Goal: Task Accomplishment & Management: Manage account settings

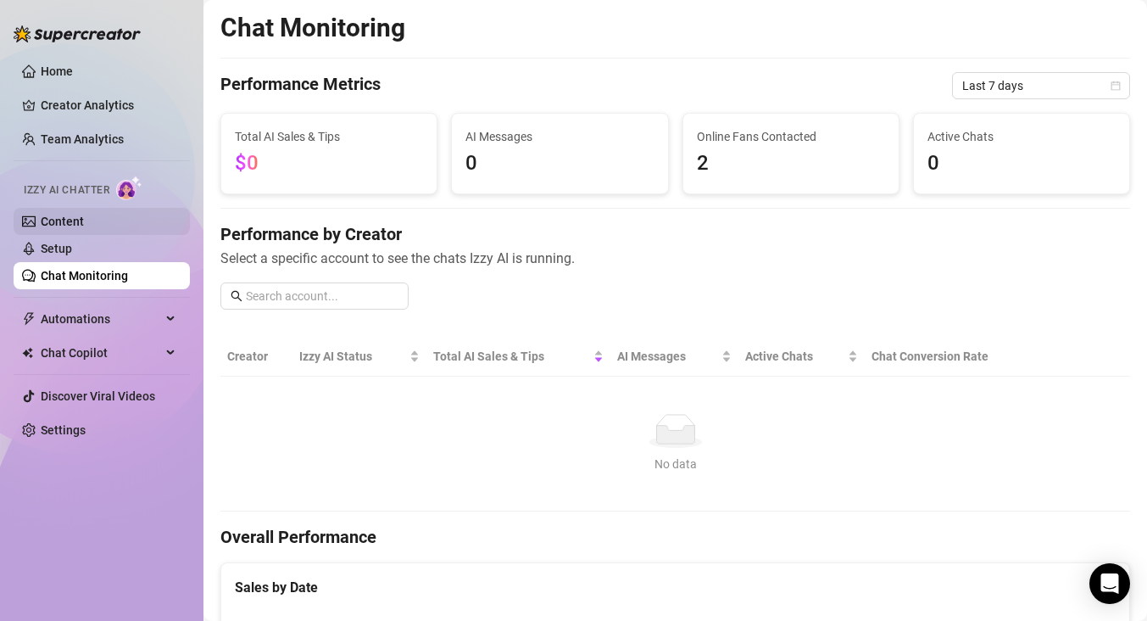
click at [84, 219] on link "Content" at bounding box center [62, 221] width 43 height 14
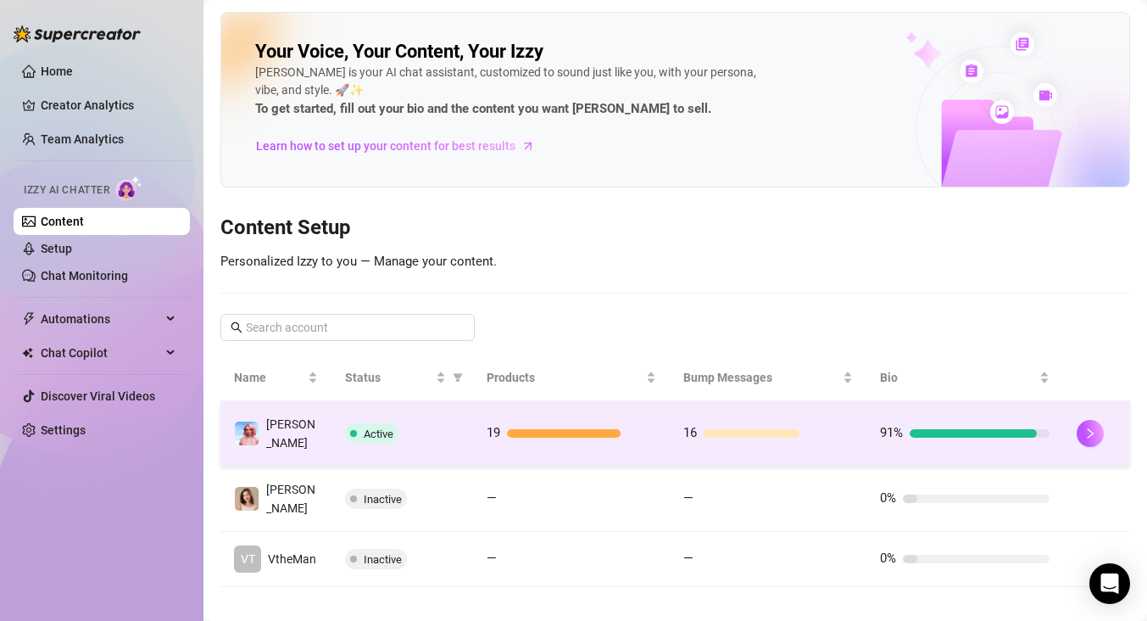
click at [857, 423] on td "16" at bounding box center [768, 433] width 197 height 65
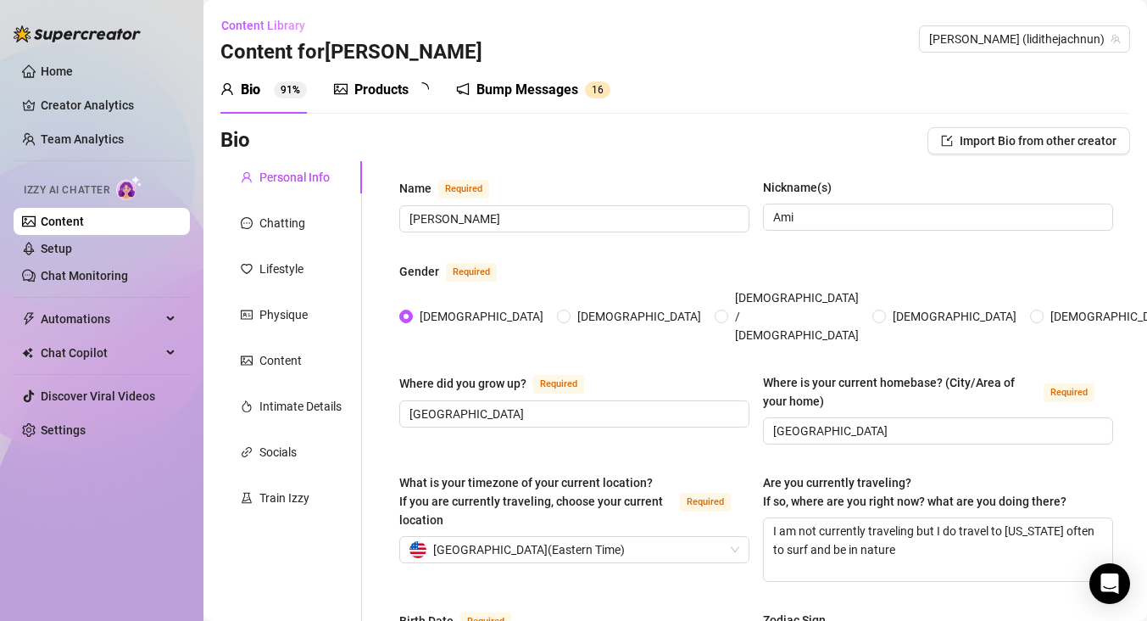
radio input "true"
type input "[DATE]"
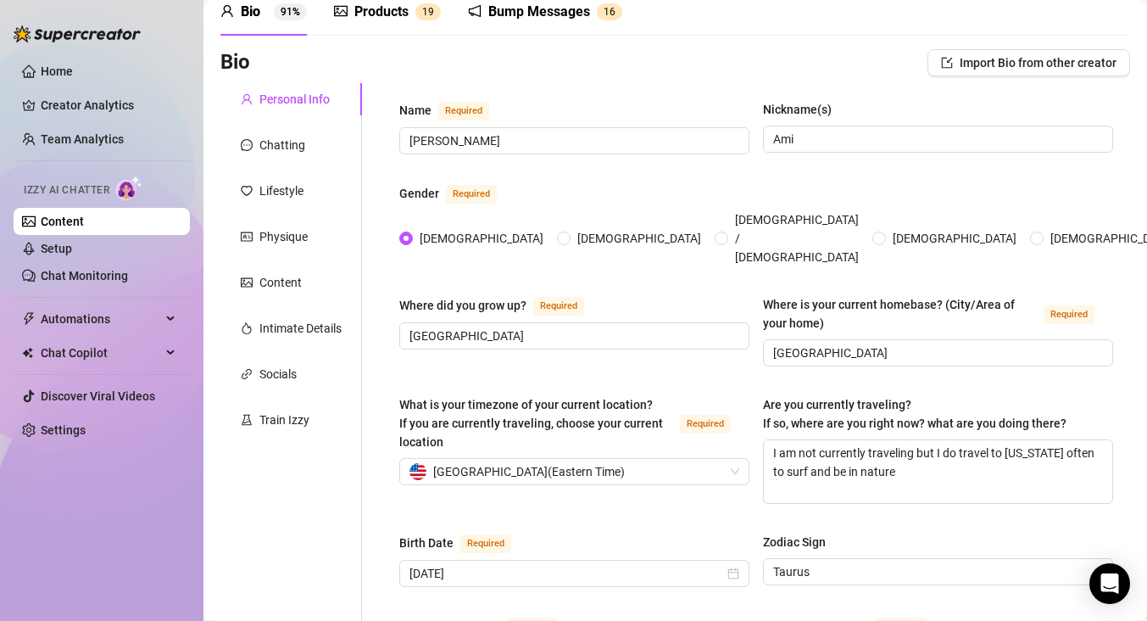
scroll to position [79, 0]
click at [362, 19] on div "Products" at bounding box center [381, 11] width 54 height 20
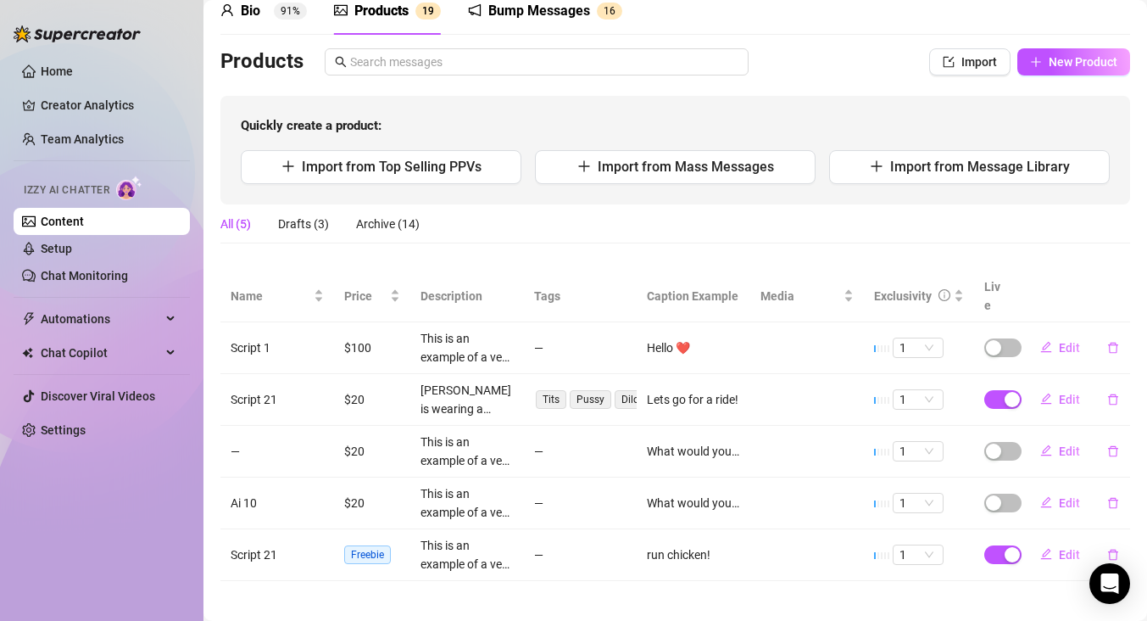
scroll to position [70, 0]
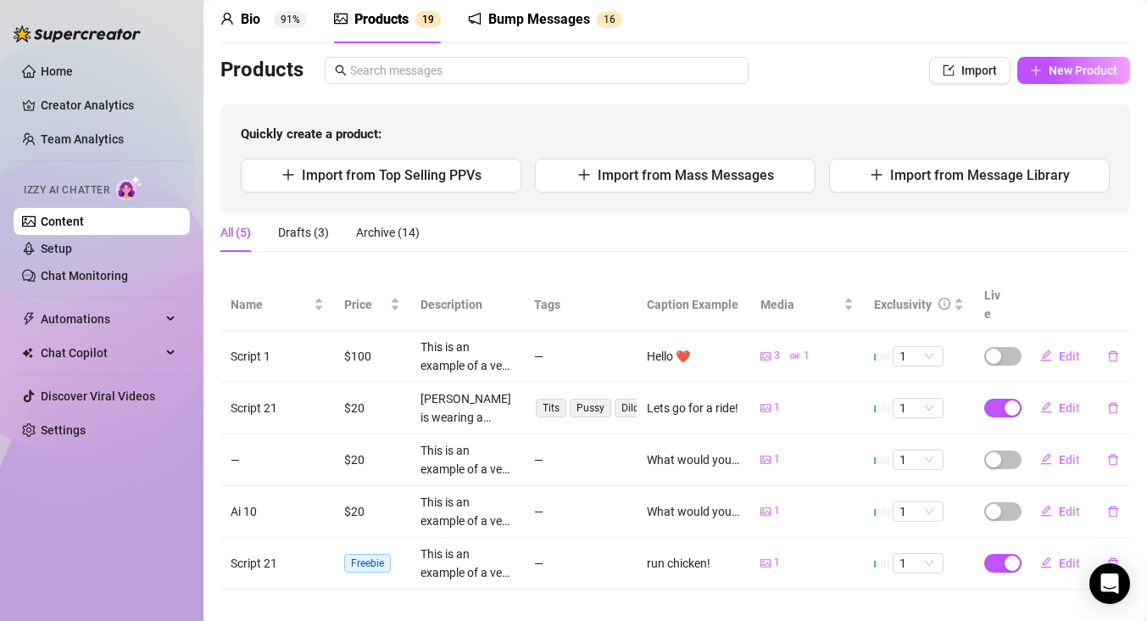
click at [588, 233] on div "All (5) Drafts (3) Archive (14)" at bounding box center [675, 232] width 910 height 39
click at [72, 255] on link "Setup" at bounding box center [56, 249] width 31 height 14
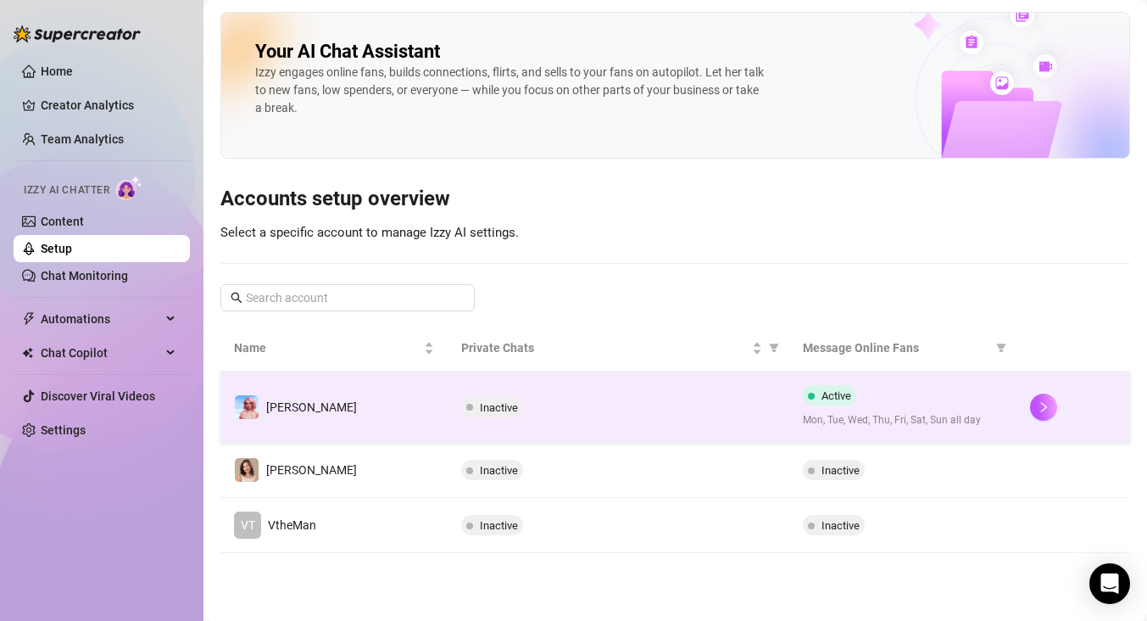
click at [618, 410] on div "Inactive" at bounding box center [618, 407] width 314 height 20
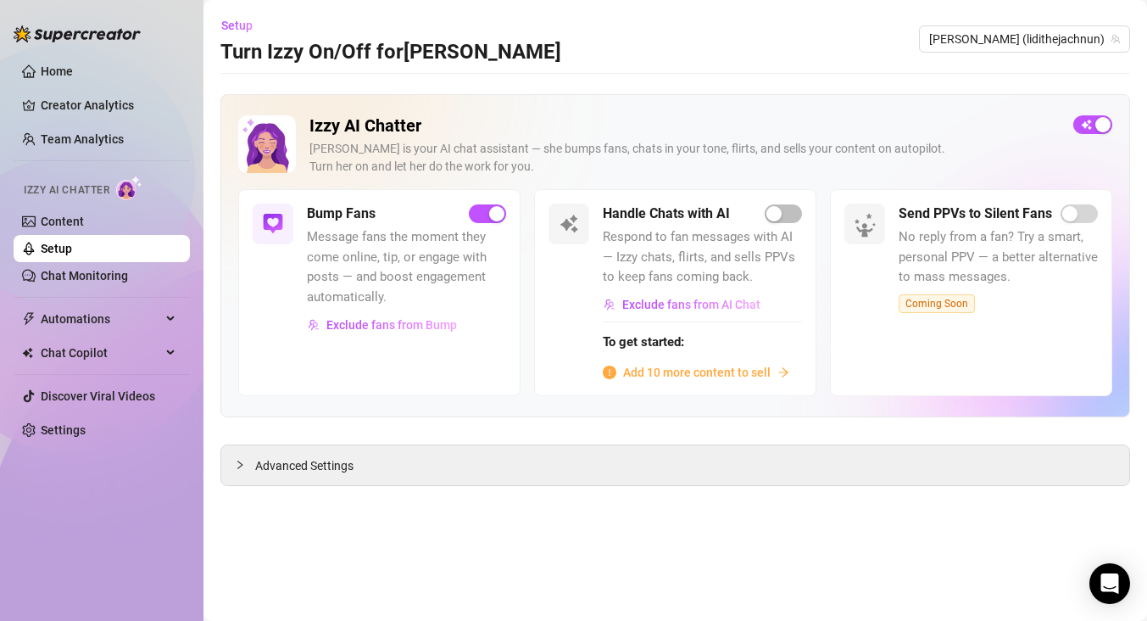
click at [50, 248] on link "Setup" at bounding box center [56, 249] width 31 height 14
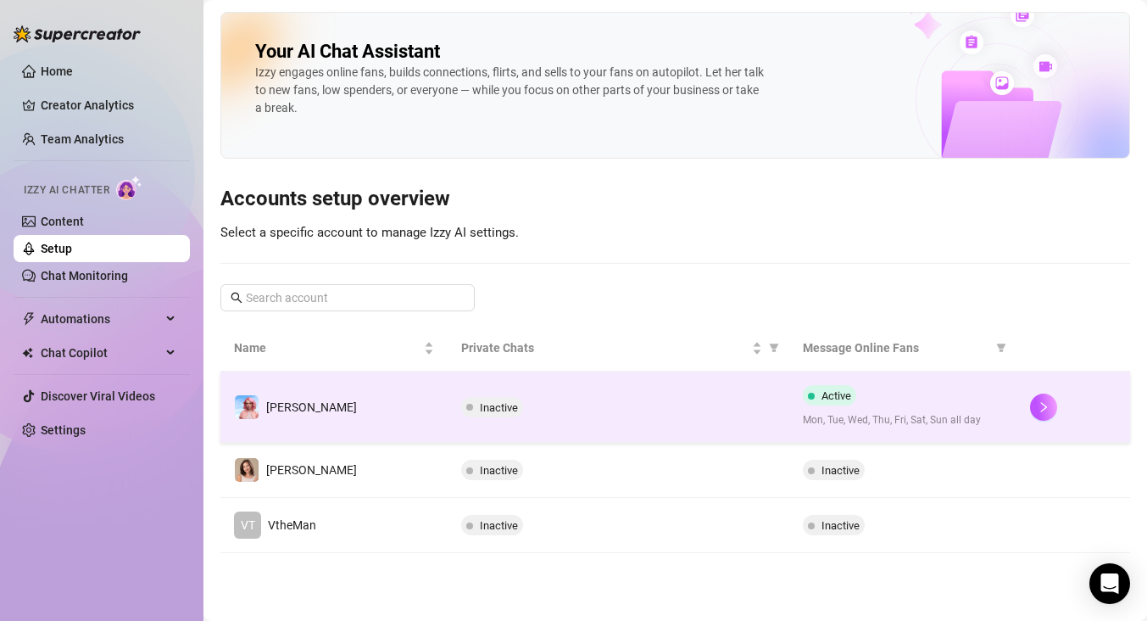
click at [588, 398] on div "Inactive" at bounding box center [618, 407] width 314 height 20
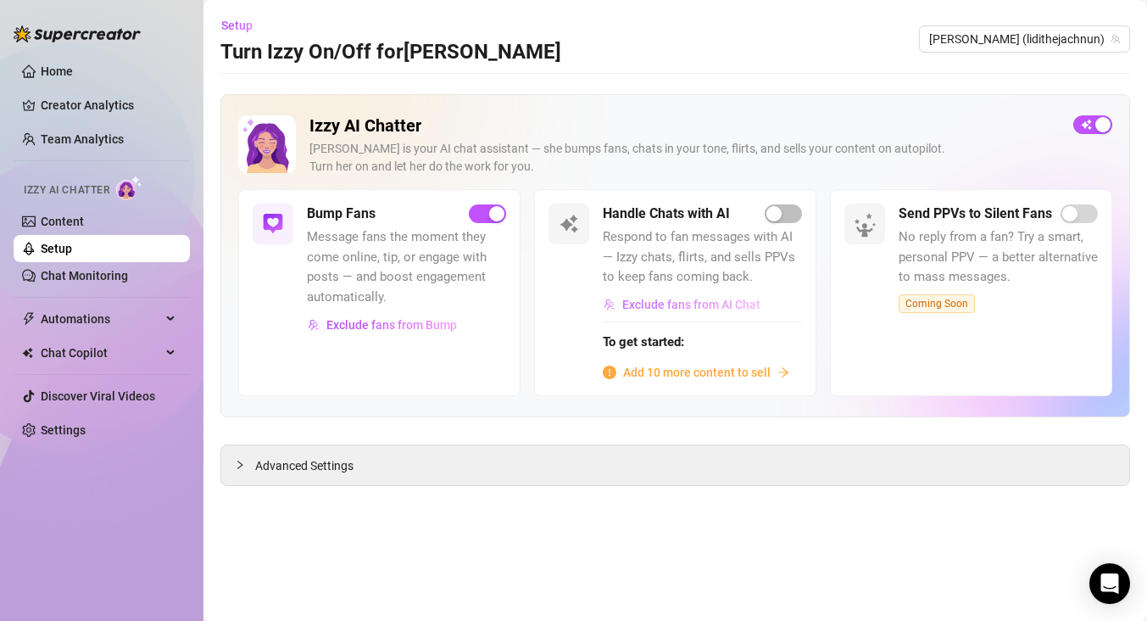
click at [715, 309] on span "Exclude fans from AI Chat" at bounding box center [691, 305] width 138 height 14
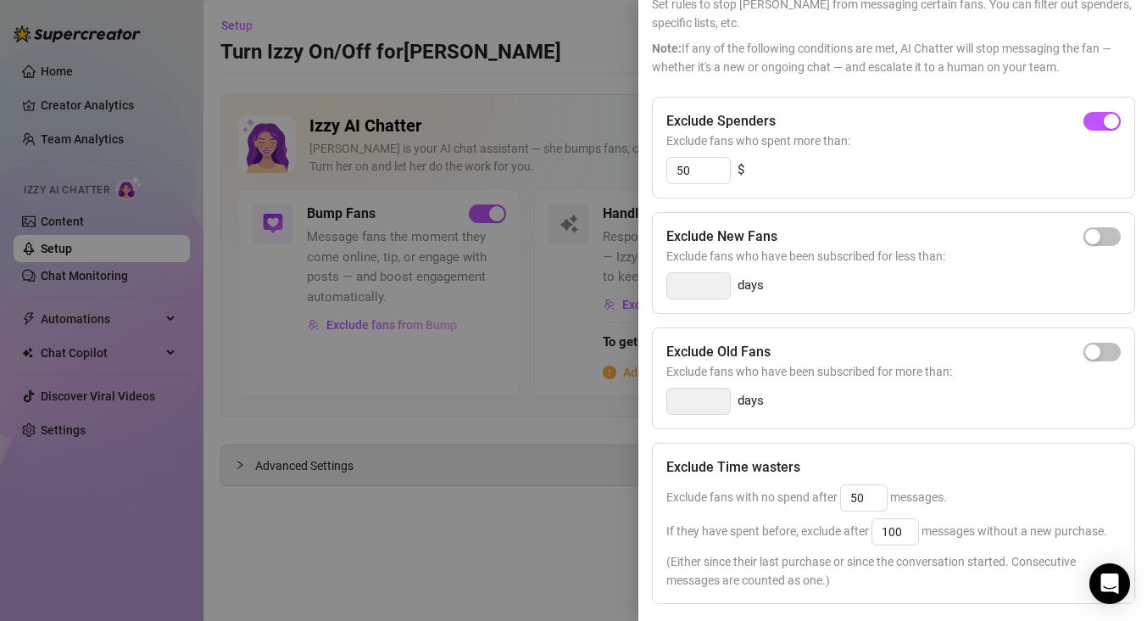
scroll to position [104, 0]
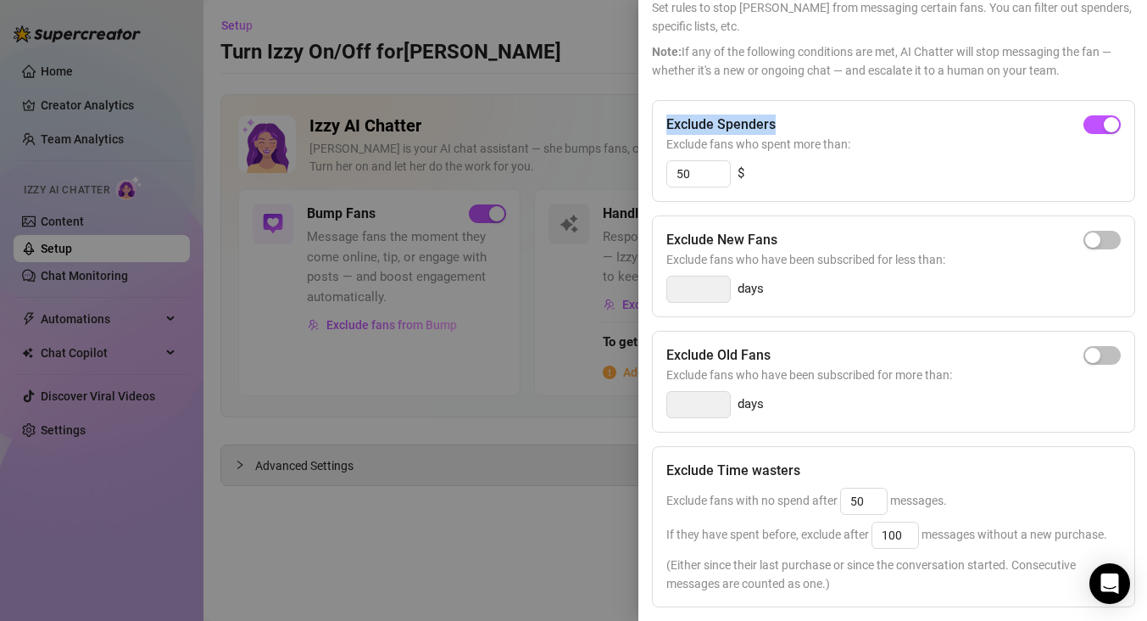
drag, startPoint x: 665, startPoint y: 123, endPoint x: 793, endPoint y: 120, distance: 128.0
click at [793, 120] on div "Exclude Spenders Exclude fans who spent more than: 50 $" at bounding box center [893, 151] width 483 height 102
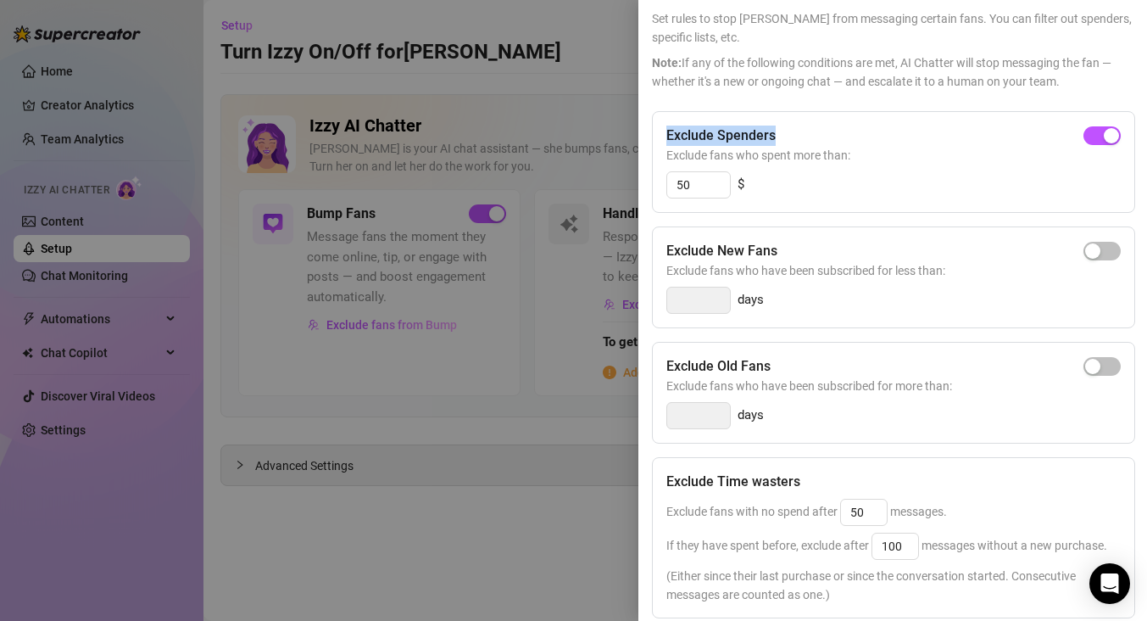
scroll to position [0, 0]
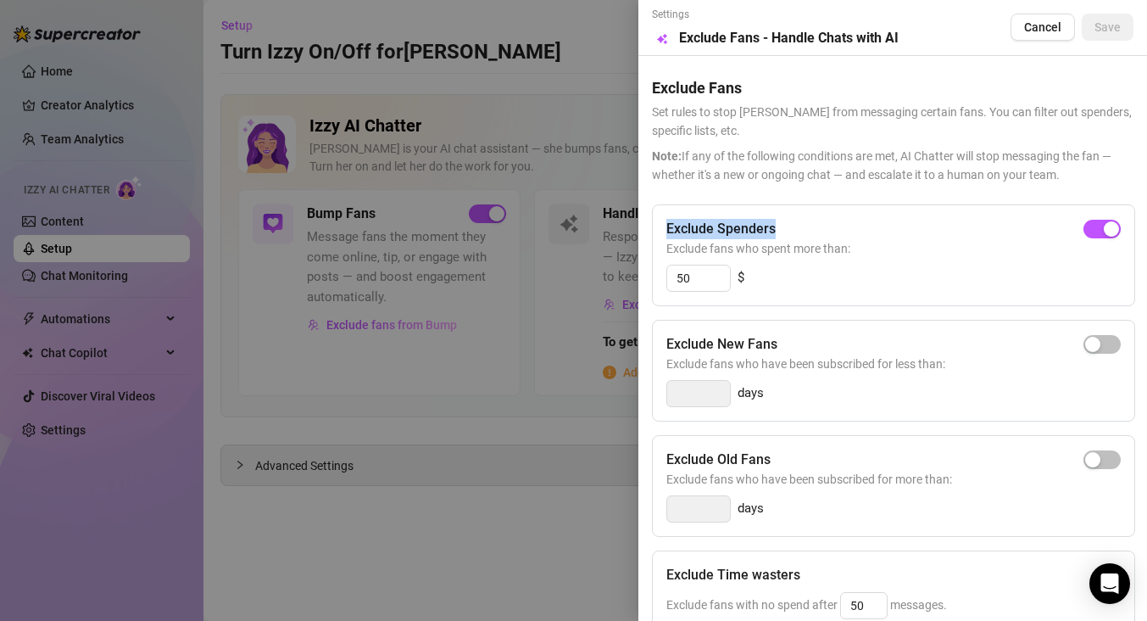
click at [793, 224] on div "Exclude Spenders" at bounding box center [893, 229] width 454 height 20
drag, startPoint x: 661, startPoint y: 348, endPoint x: 766, endPoint y: 361, distance: 106.0
click at [766, 342] on div "Exclude New Fans Exclude fans who have been subscribed for less than: days" at bounding box center [893, 371] width 483 height 102
click at [868, 355] on span "Exclude fans who have been subscribed for less than:" at bounding box center [893, 363] width 454 height 19
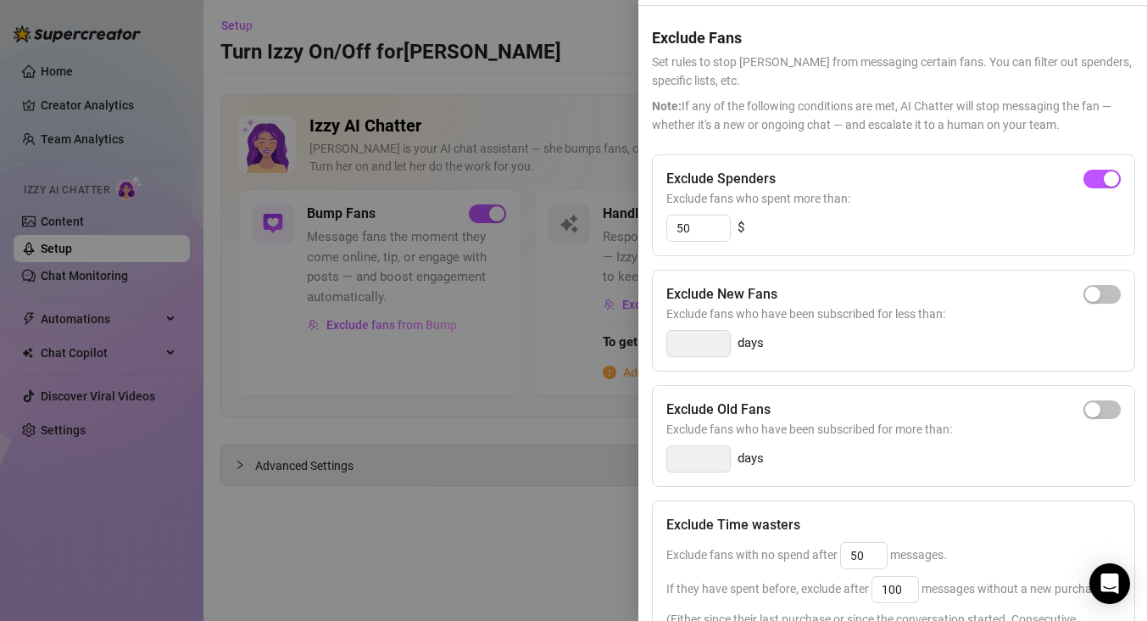
scroll to position [142, 0]
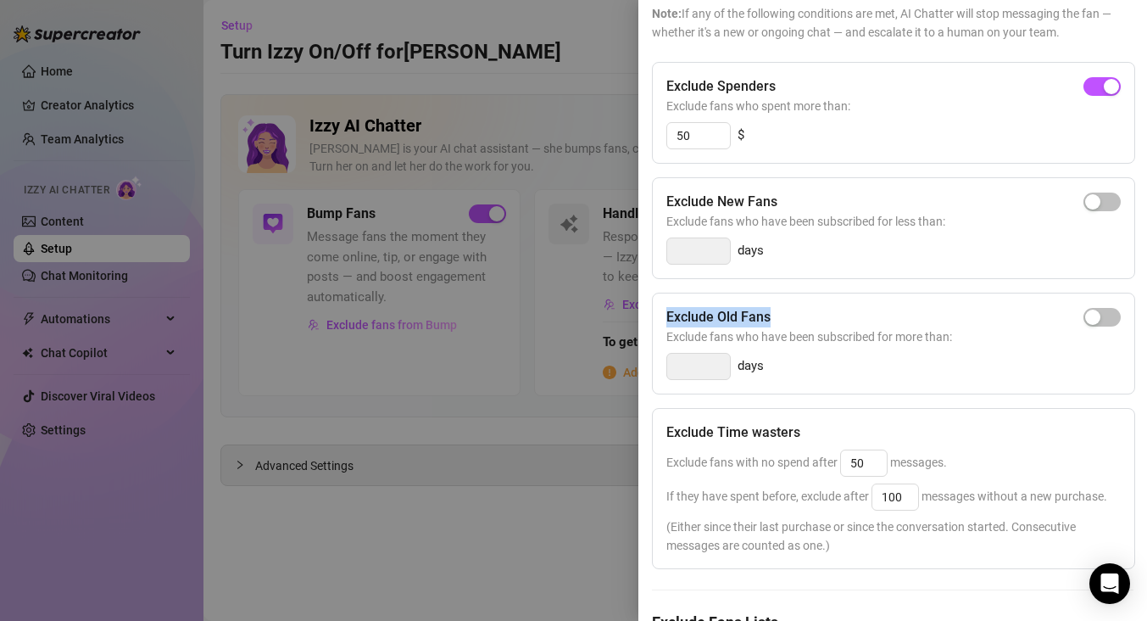
drag, startPoint x: 658, startPoint y: 318, endPoint x: 788, endPoint y: 320, distance: 130.6
click at [788, 320] on div "Exclude Old Fans Exclude fans who have been subscribed for more than: days" at bounding box center [893, 343] width 483 height 102
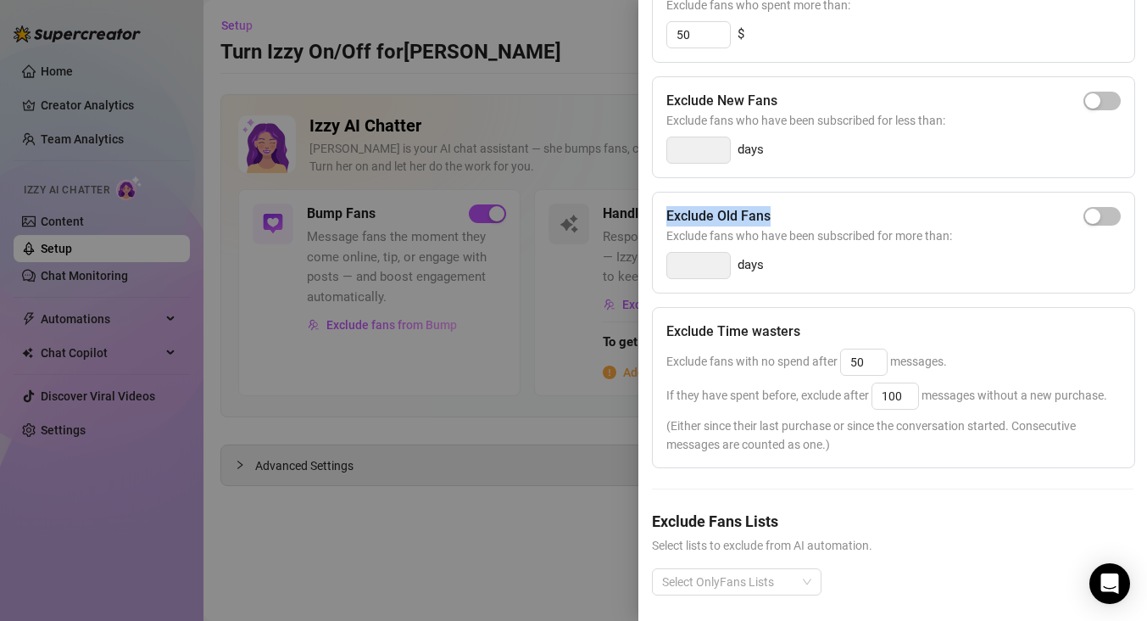
scroll to position [283, 0]
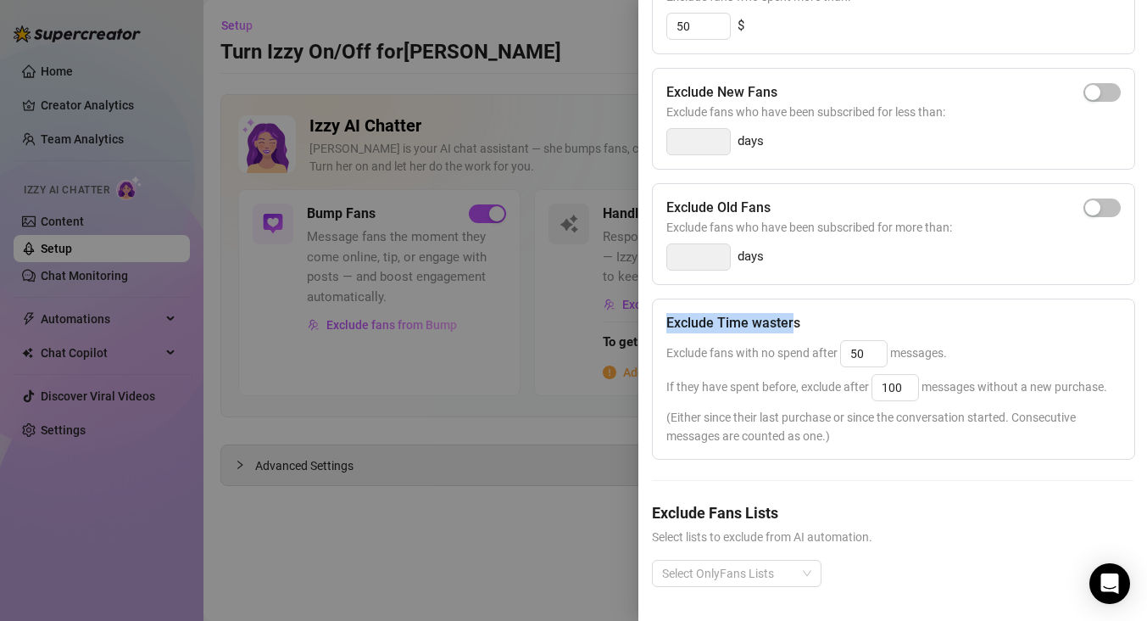
drag, startPoint x: 667, startPoint y: 292, endPoint x: 928, endPoint y: 370, distance: 272.8
click at [797, 313] on h5 "Exclude Time wasters" at bounding box center [733, 323] width 134 height 20
click at [865, 313] on div "Exclude Time wasters" at bounding box center [893, 323] width 454 height 20
click at [811, 560] on div "Select OnlyFans Lists" at bounding box center [737, 573] width 170 height 27
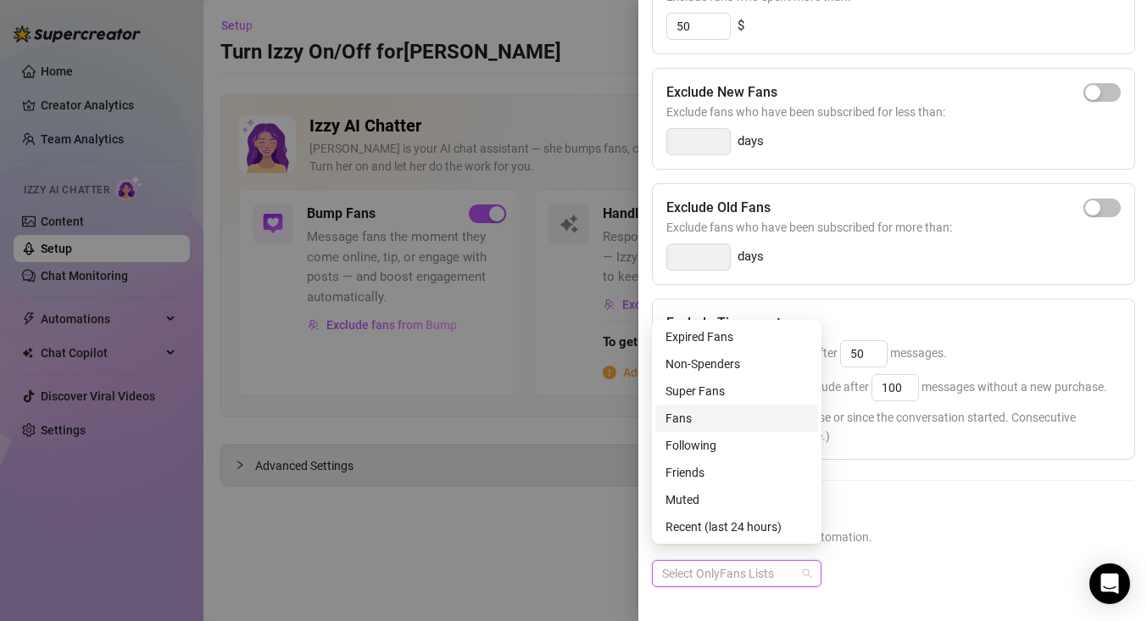
click at [886, 501] on h5 "Exclude Fans Lists" at bounding box center [893, 512] width 482 height 23
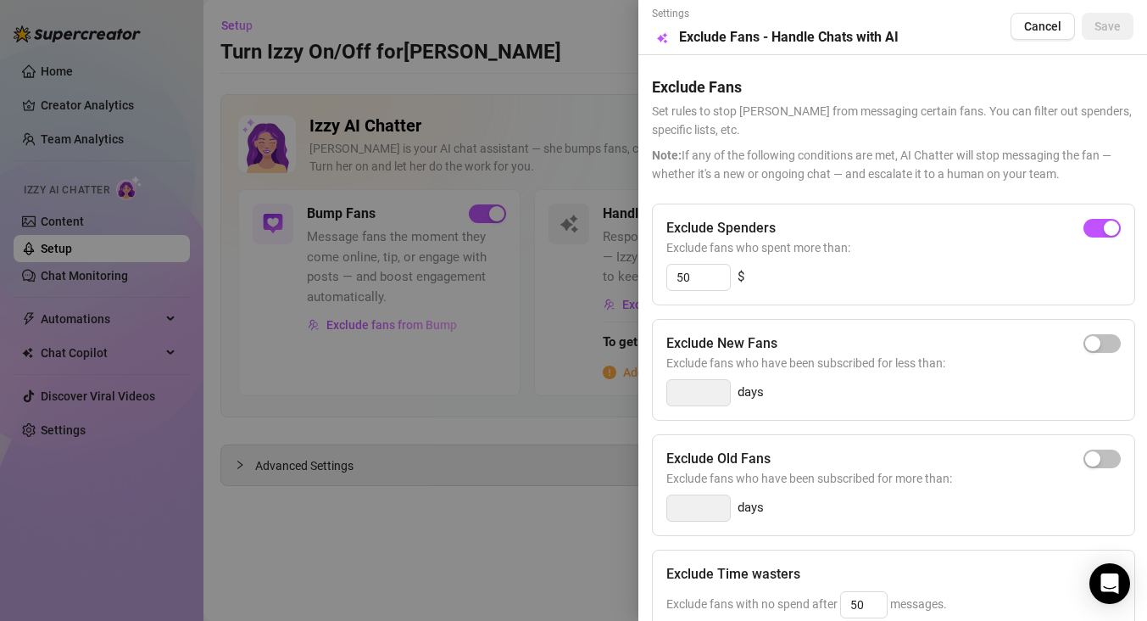
scroll to position [0, 0]
drag, startPoint x: 787, startPoint y: 223, endPoint x: 666, endPoint y: 232, distance: 120.7
click at [666, 232] on div "Exclude Spenders" at bounding box center [893, 229] width 454 height 20
drag, startPoint x: 691, startPoint y: 286, endPoint x: 671, endPoint y: 284, distance: 19.6
click at [671, 284] on input "50" at bounding box center [698, 277] width 63 height 25
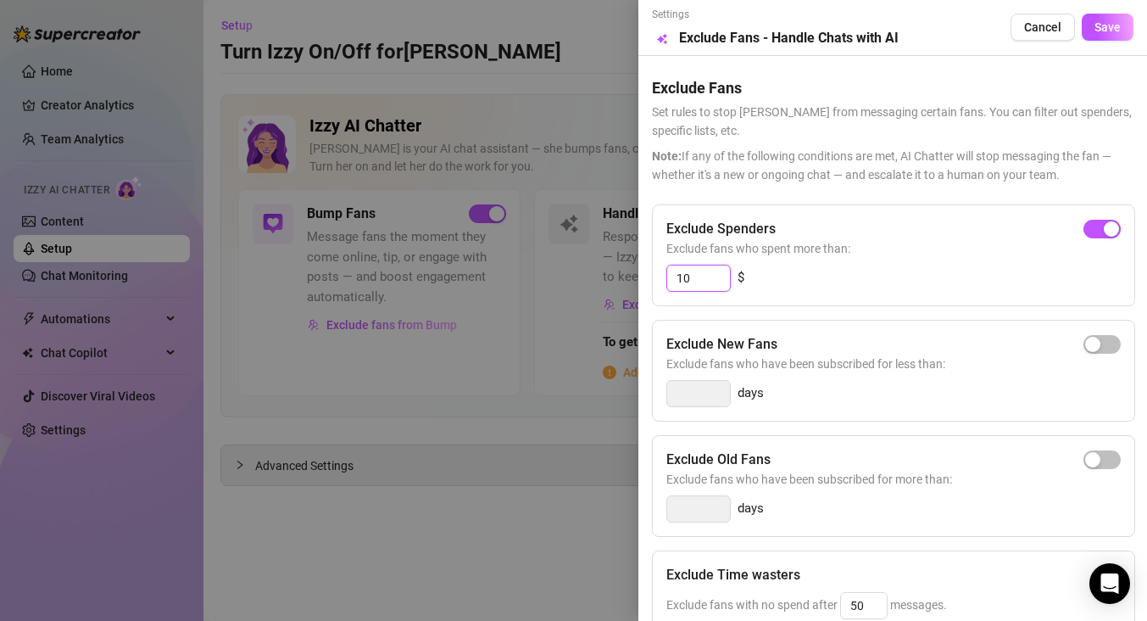
type input "1"
click at [1085, 229] on div "button" at bounding box center [1092, 228] width 15 height 15
type input "300"
click at [1024, 31] on span "Cancel" at bounding box center [1042, 27] width 37 height 14
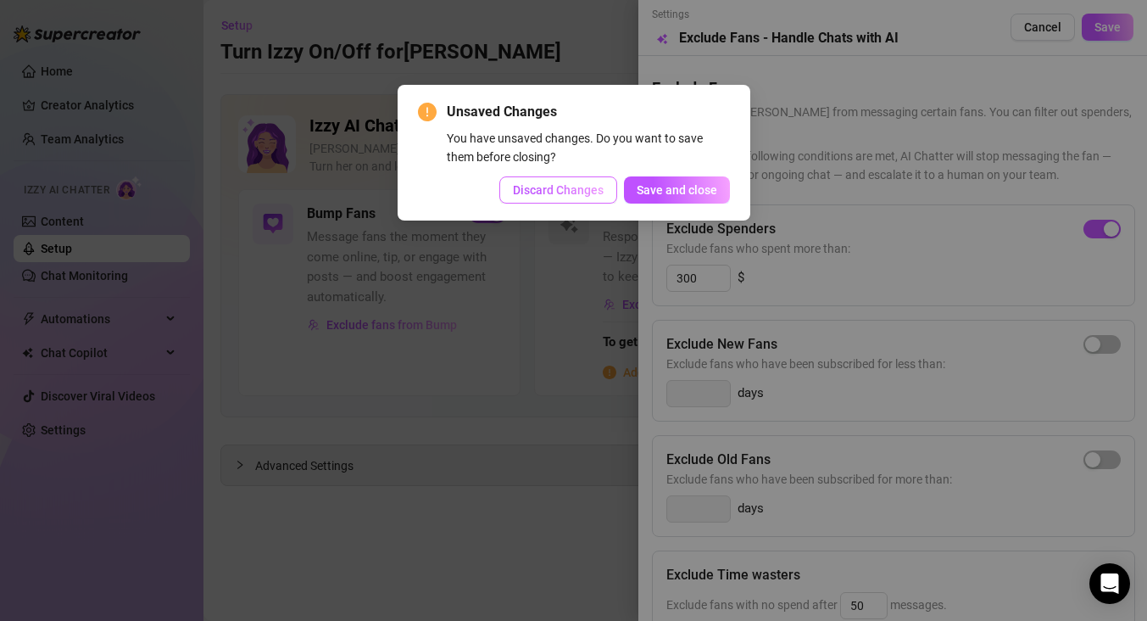
click at [572, 183] on span "Discard Changes" at bounding box center [558, 190] width 91 height 14
